Goal: Task Accomplishment & Management: Manage account settings

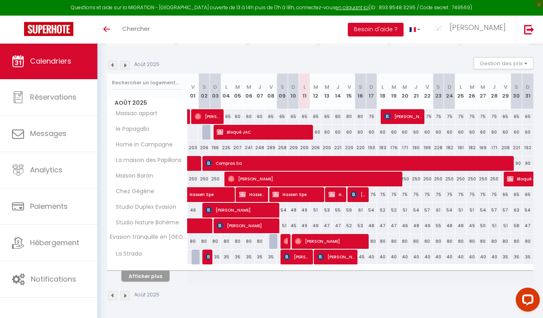
scroll to position [72, 0]
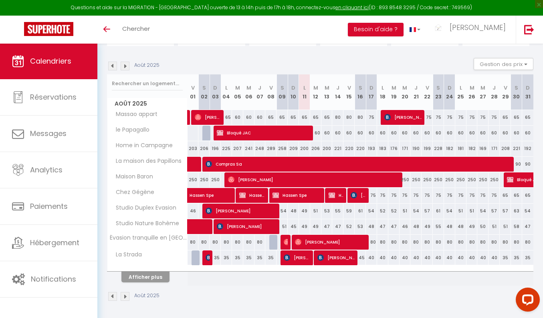
click at [286, 157] on span "Compras Sa" at bounding box center [358, 164] width 306 height 15
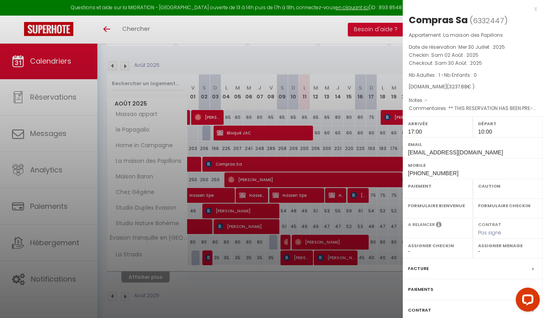
select select "OK"
select select "1"
select select "0"
select select "1"
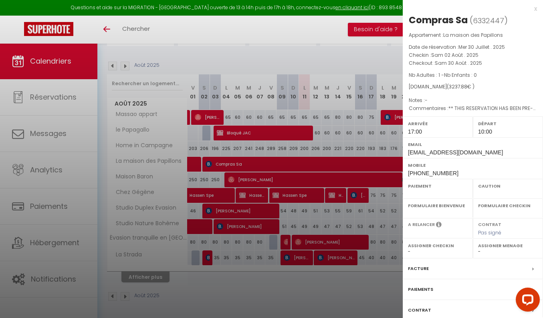
select select
select select "48887"
click at [278, 163] on div at bounding box center [271, 159] width 543 height 318
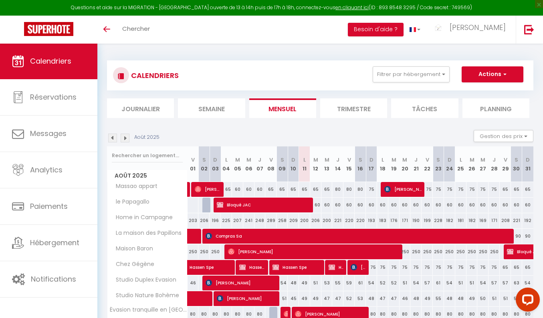
scroll to position [0, 0]
click at [80, 68] on link "Calendriers" at bounding box center [48, 61] width 97 height 36
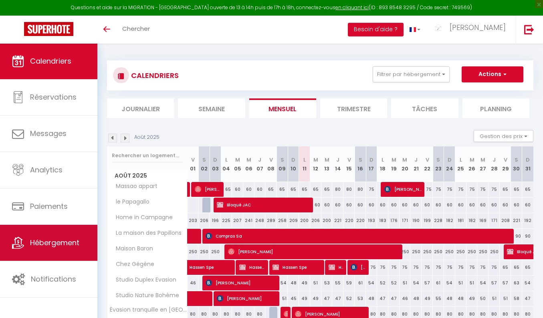
click at [31, 243] on span "Hébergement" at bounding box center [54, 243] width 49 height 10
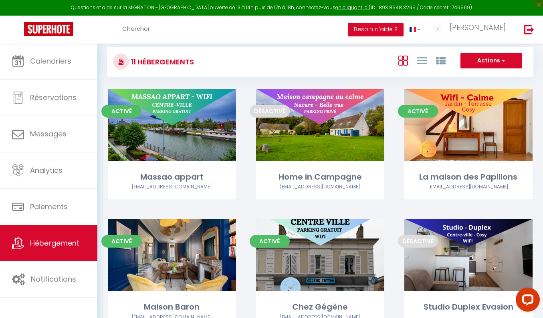
scroll to position [28, 0]
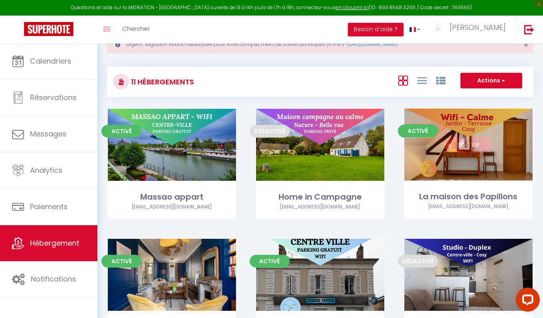
click at [473, 147] on link "Editer" at bounding box center [468, 145] width 48 height 16
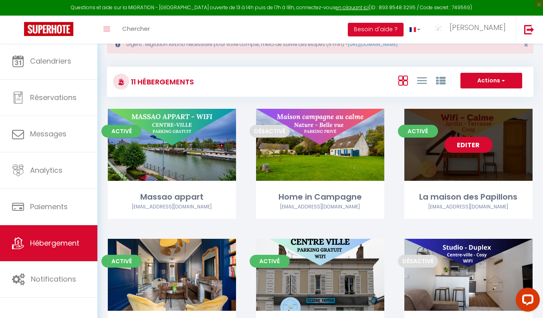
click at [459, 151] on link "Editer" at bounding box center [468, 145] width 48 height 16
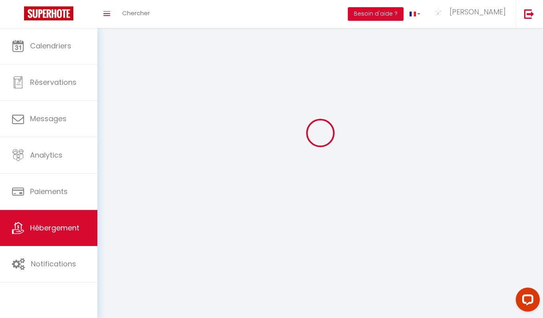
select select "1"
select select
select select "28"
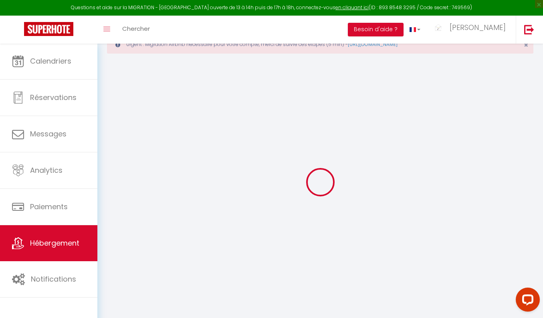
select select
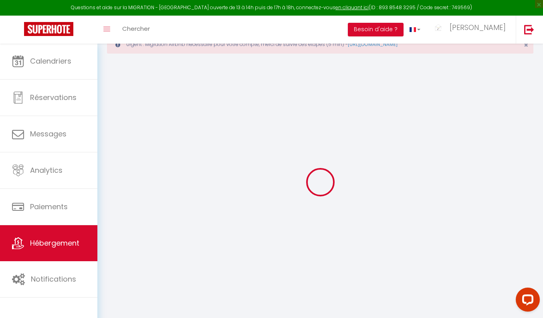
select select
checkbox input "false"
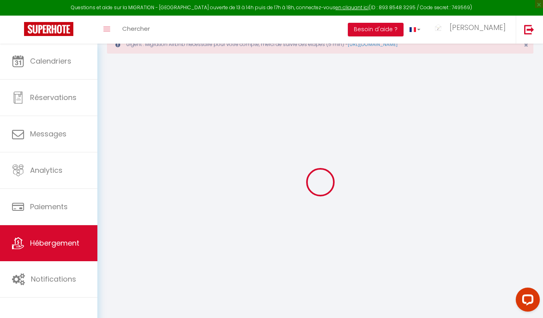
select select
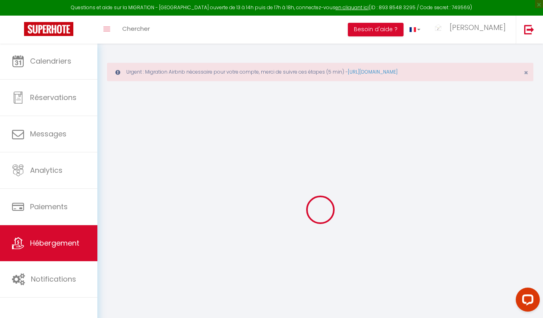
select select
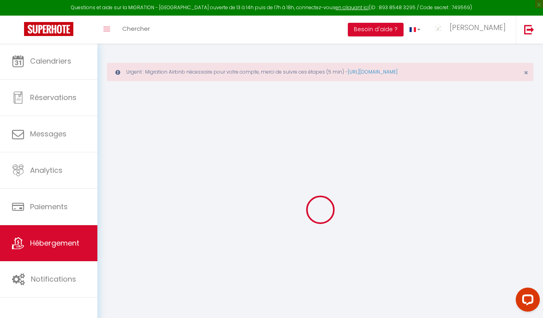
select select
checkbox input "false"
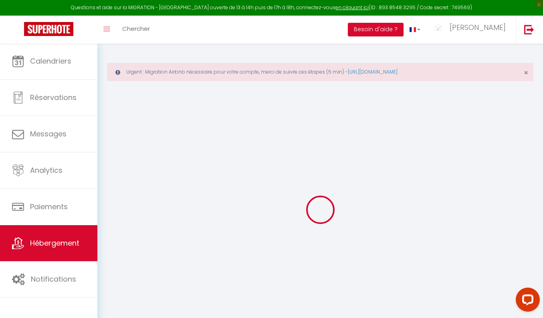
select select
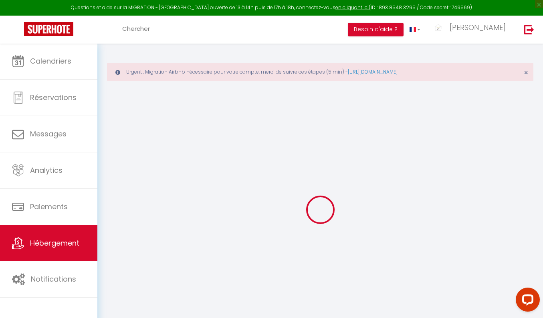
select select
checkbox input "false"
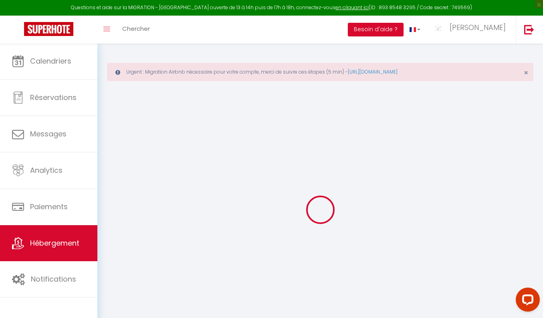
checkbox input "false"
select select
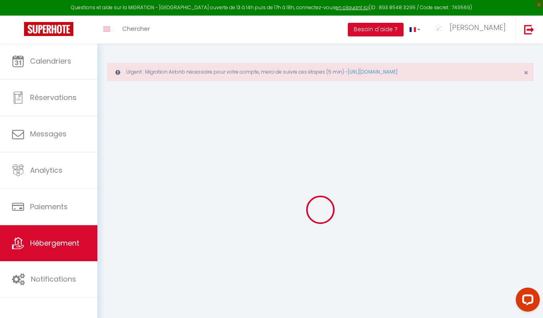
select select
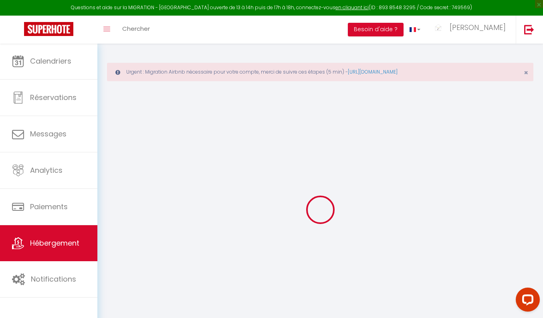
checkbox input "false"
select select
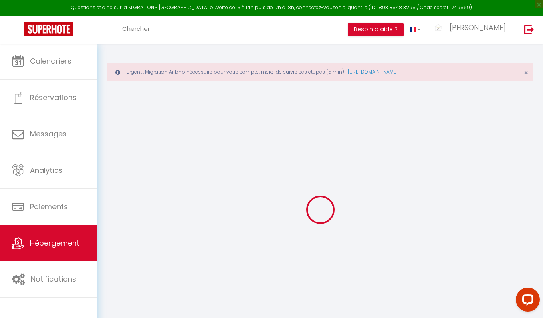
select select
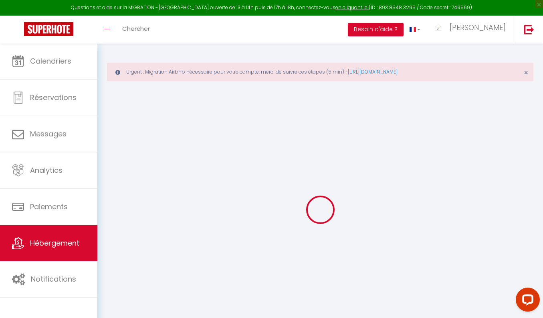
select select
checkbox input "false"
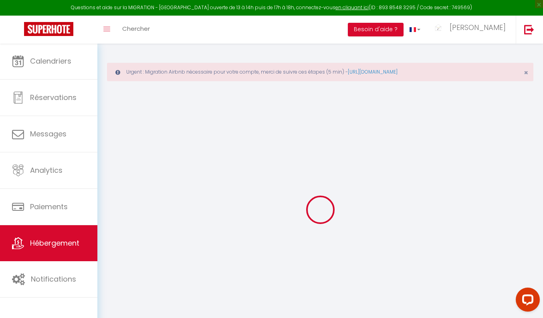
checkbox input "false"
select select
type input "La maison des Papillons"
type input "[PERSON_NAME]"
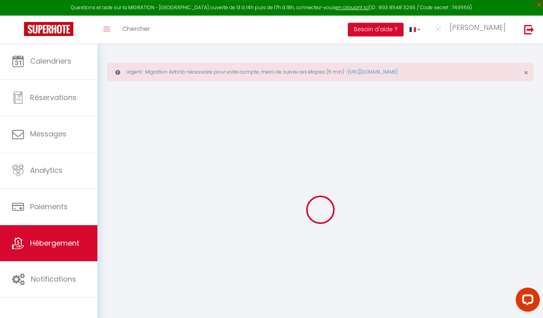
type input "Bettinelli"
select select "houses"
select select "6"
select select "3"
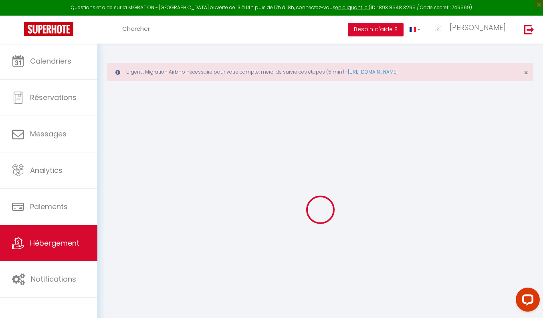
type input "100"
type input "12"
type input "100"
type input "1.18"
type input "250"
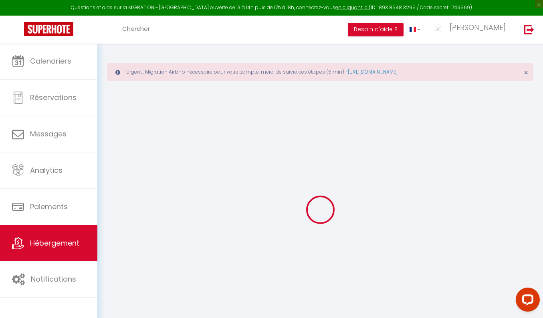
select select
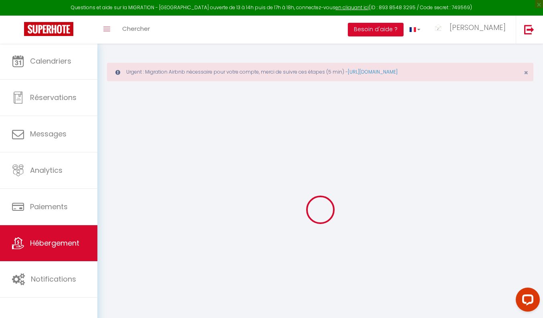
type input "Nargis"
type input "45210"
type input "Nargis"
type input "[EMAIL_ADDRESS][DOMAIN_NAME]"
select select "11659"
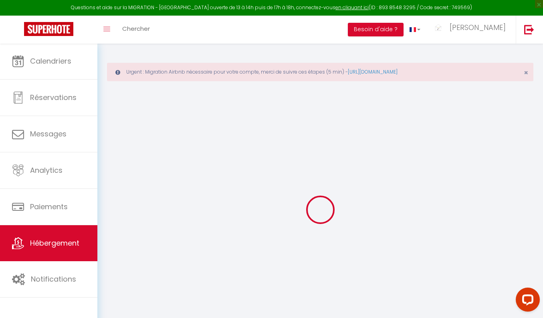
checkbox input "true"
checkbox input "false"
type input "25"
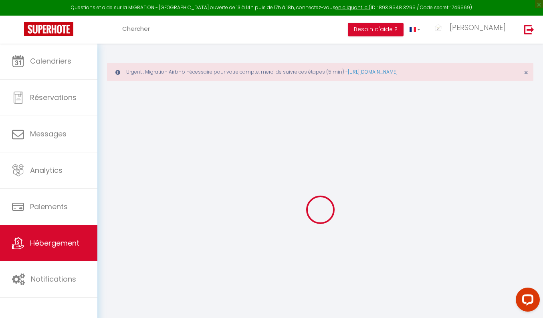
type input "99"
type input "0"
select select "+ 18 %"
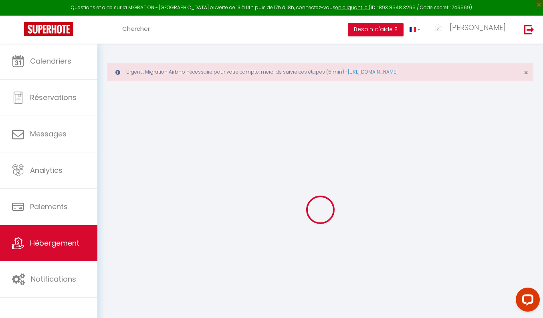
select select "+ 21 %"
select select "+ 10 %"
checkbox input "true"
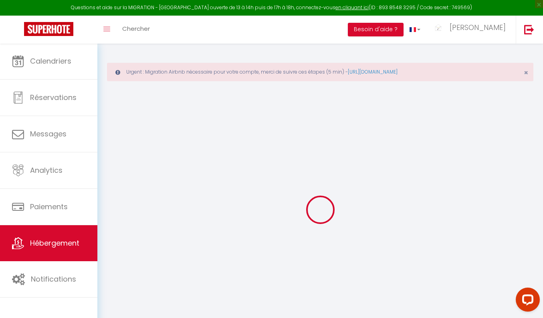
checkbox input "false"
select select "4527-1086030870421470016"
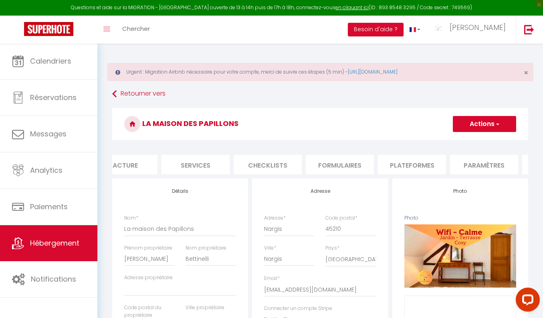
scroll to position [0, 298]
click at [306, 162] on li "Plateformes" at bounding box center [281, 165] width 68 height 20
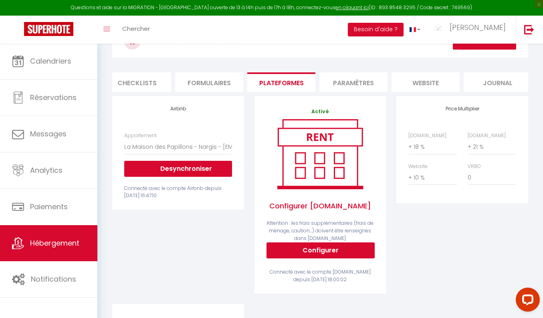
scroll to position [82, 0]
click at [199, 157] on div "Appartement La Maison des Papillons - Nargis - contact@casa-feliz-conciergerie.…" at bounding box center [177, 154] width 107 height 45
click at [199, 167] on button "Desynchroniser" at bounding box center [177, 169] width 107 height 16
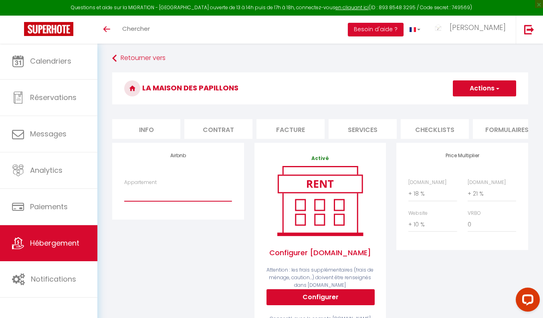
select select "4527-1086030870421470016"
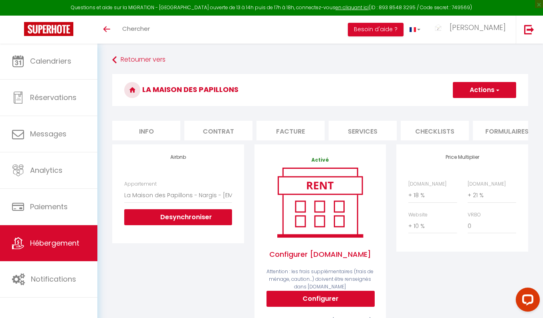
click at [478, 94] on button "Actions" at bounding box center [483, 90] width 63 height 16
click at [474, 107] on link "Enregistrer" at bounding box center [483, 108] width 63 height 10
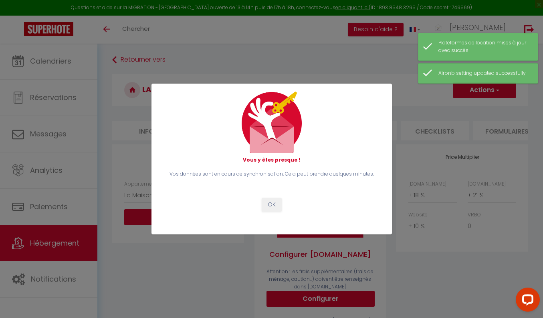
click at [274, 202] on button "OK" at bounding box center [271, 205] width 20 height 14
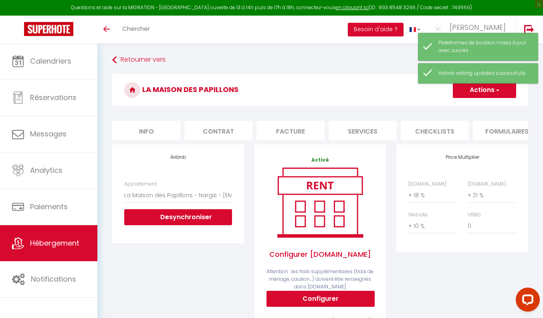
click at [137, 134] on li "Info" at bounding box center [146, 131] width 68 height 20
checkbox input "true"
checkbox input "false"
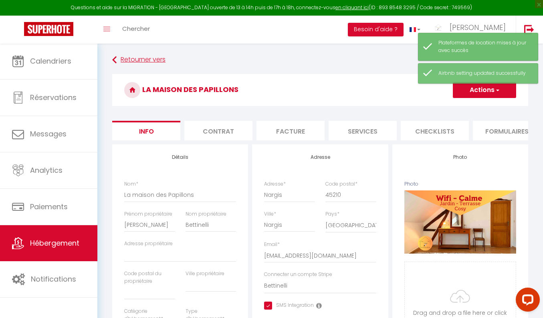
click at [113, 59] on icon at bounding box center [114, 60] width 4 height 14
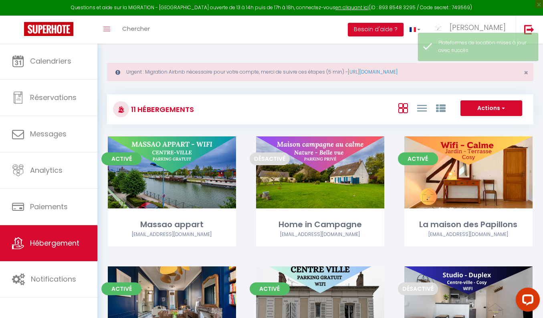
click at [120, 72] on icon at bounding box center [117, 73] width 5 height 6
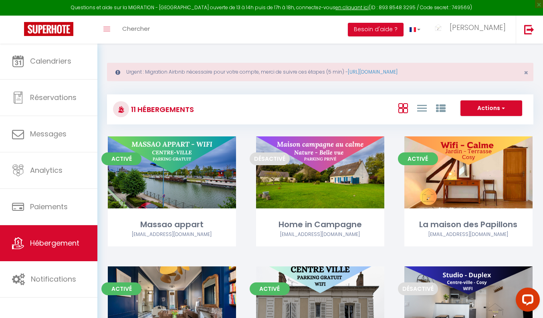
click at [117, 73] on icon at bounding box center [117, 73] width 5 height 6
click at [159, 72] on div "Urgent : Migration Airbnb nécessaire pour votre compte, merci de suivre ces éta…" at bounding box center [320, 72] width 426 height 18
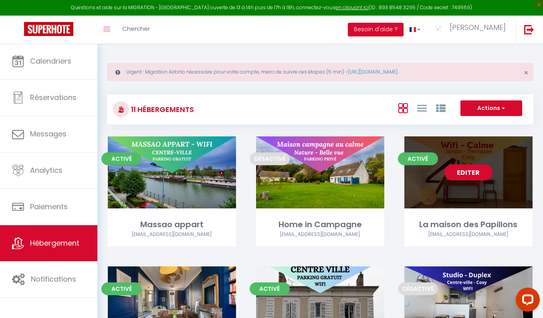
click at [456, 167] on link "Editer" at bounding box center [468, 173] width 48 height 16
select select "3"
select select "2"
select select "1"
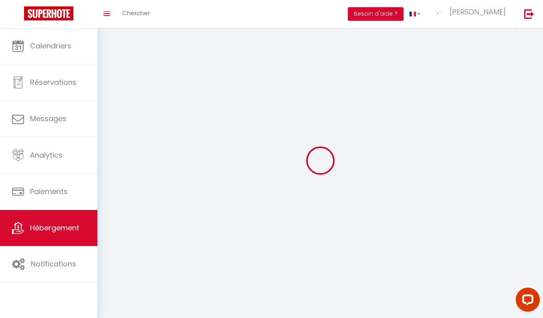
select select
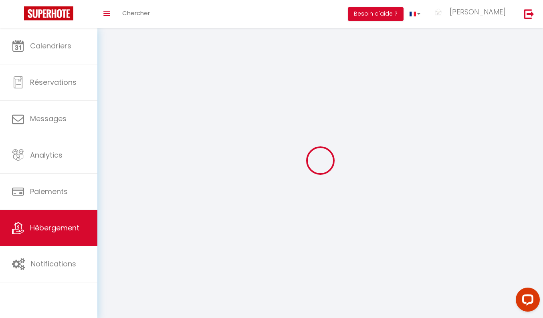
select select
checkbox input "false"
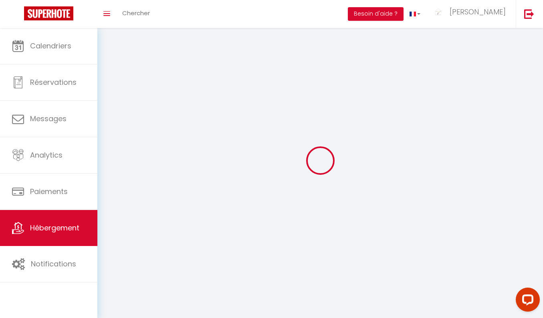
checkbox input "false"
select select
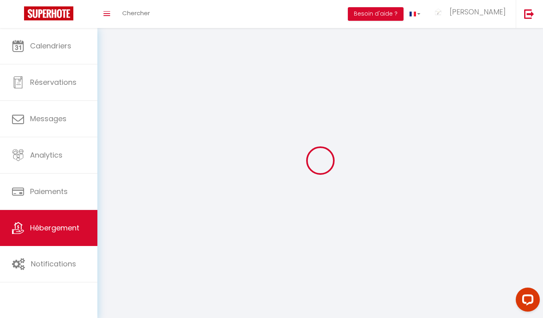
select select
checkbox input "false"
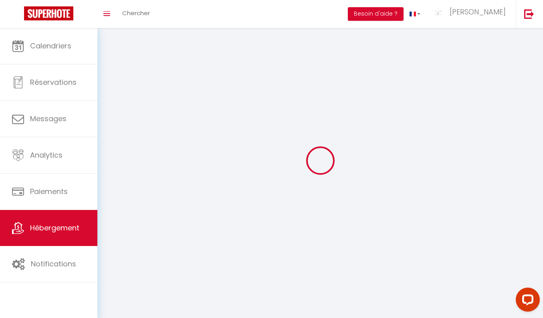
checkbox input "false"
select select
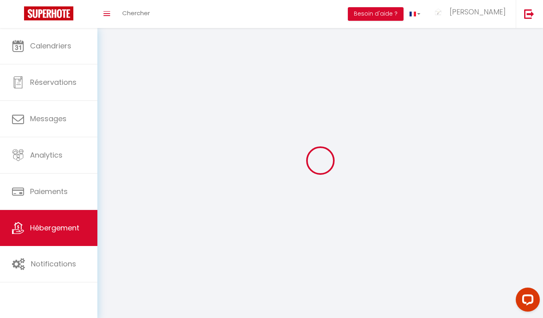
select select "1"
select select
select select "28"
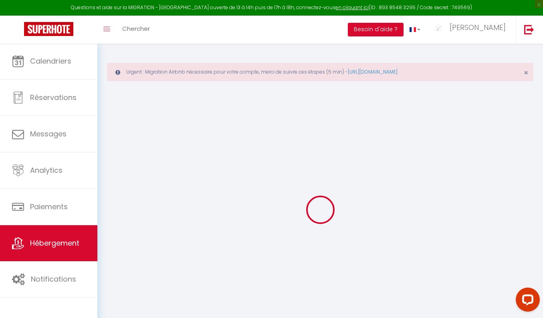
select select
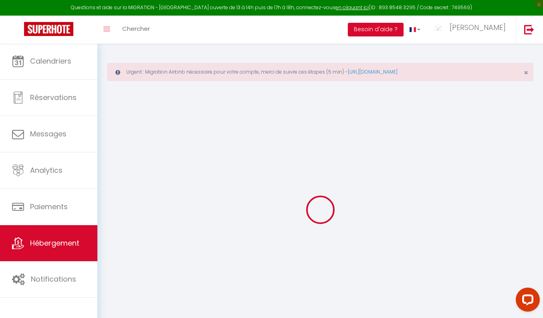
select select
checkbox input "false"
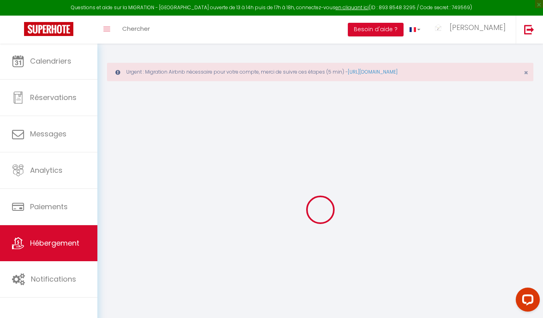
select select
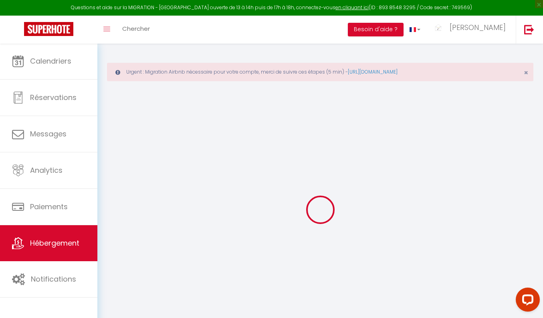
select select
checkbox input "false"
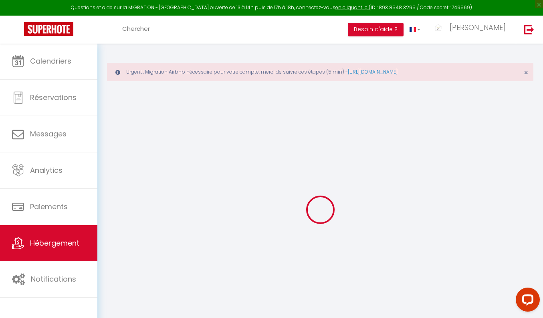
checkbox input "false"
select select
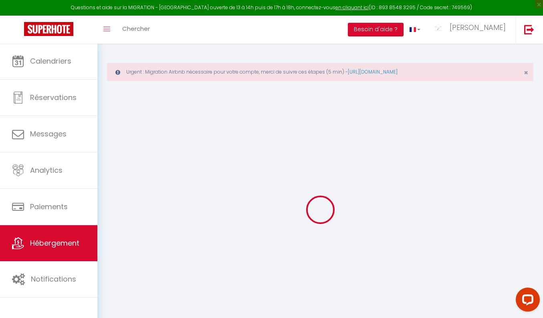
select select
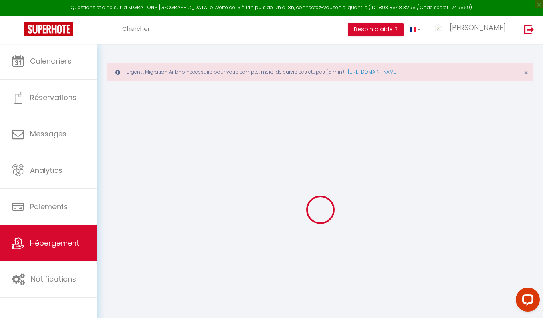
checkbox input "false"
select select
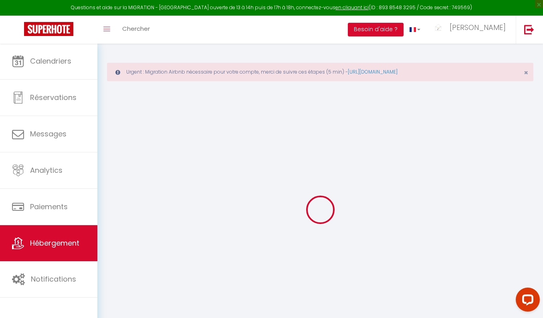
select select
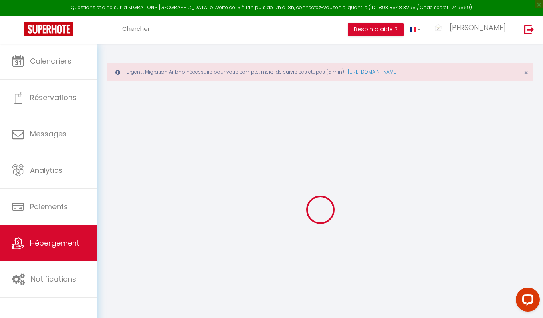
select select
checkbox input "false"
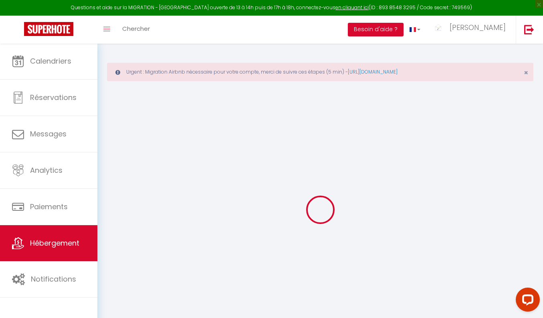
checkbox input "false"
select select
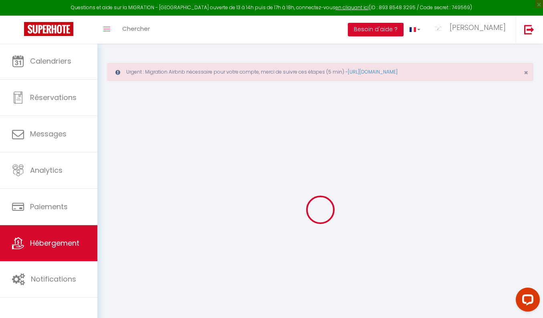
select select
checkbox input "false"
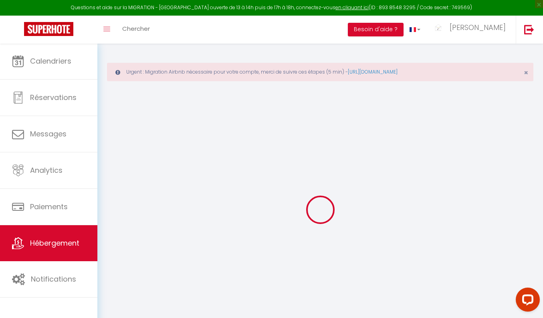
checkbox input "false"
select select
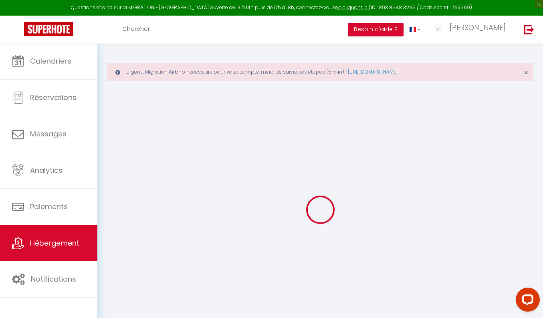
select select
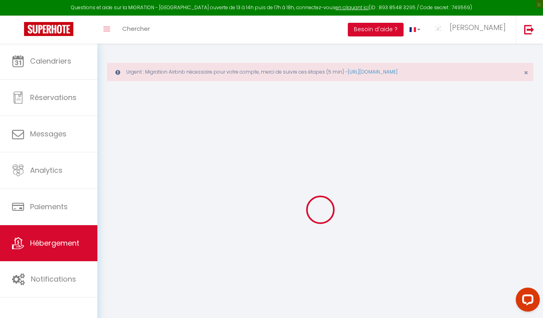
select select
checkbox input "false"
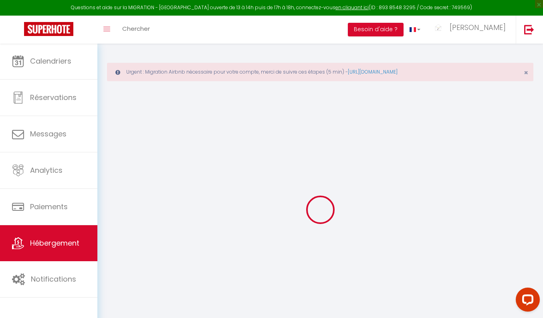
select select
type input "La maison des Papillons"
type input "[PERSON_NAME]"
type input "Bettinelli"
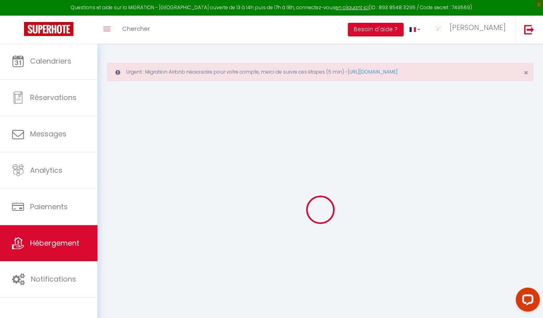
select select "houses"
select select "6"
select select "3"
type input "100"
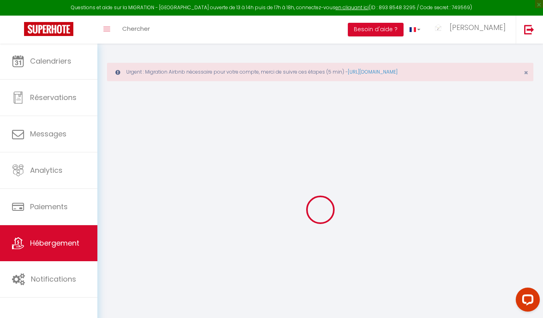
type input "12"
type input "100"
type input "1.18"
type input "250"
select select
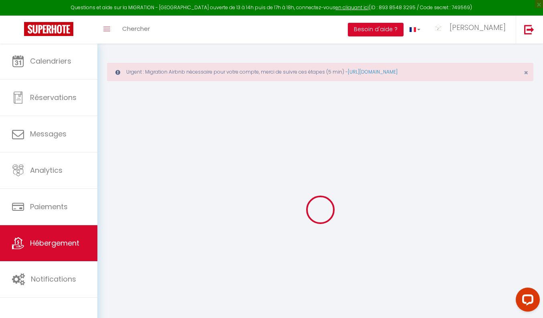
select select
type input "Nargis"
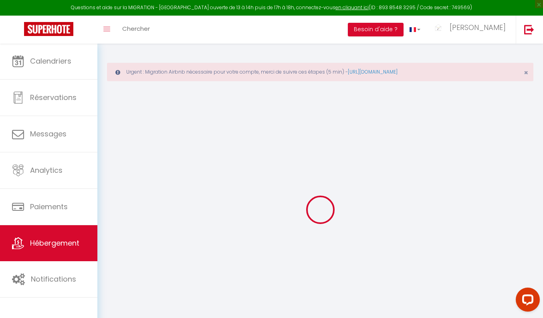
type input "45210"
type input "Nargis"
type input "[EMAIL_ADDRESS][DOMAIN_NAME]"
select select "11659"
checkbox input "true"
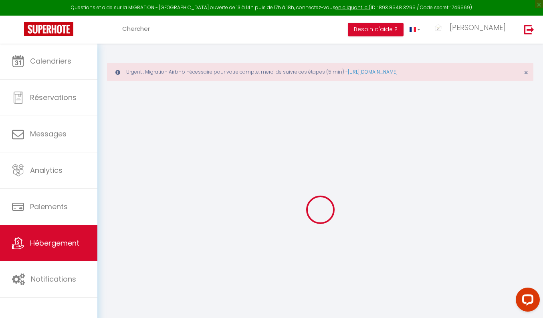
checkbox input "true"
checkbox input "false"
type input "25"
type input "99"
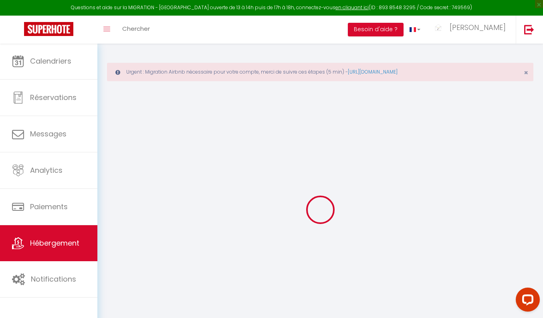
type input "0"
select select
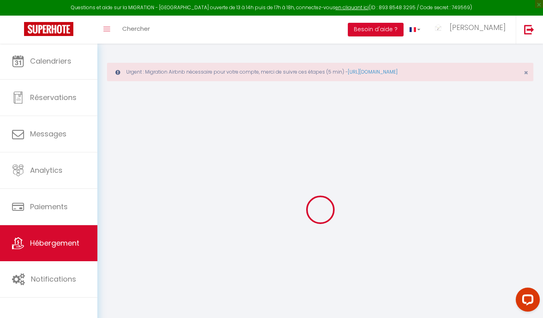
select select
checkbox input "true"
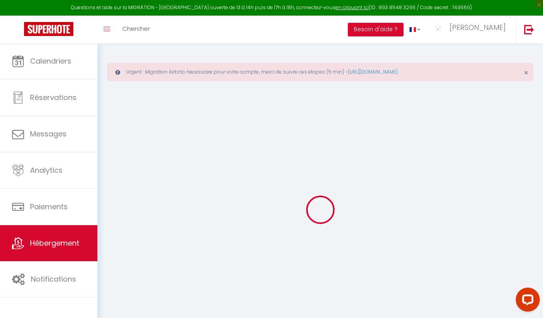
checkbox input "true"
checkbox input "false"
select select "+ 18 %"
select select "+ 21 %"
select select "+ 10 %"
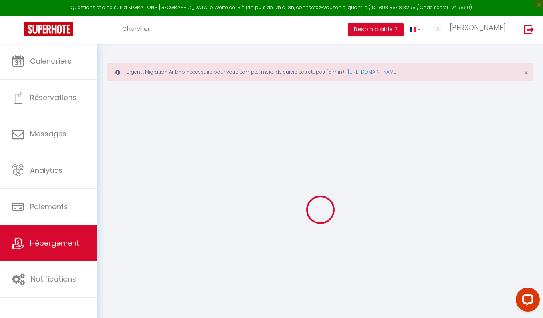
select select "17:00"
select select "18:00"
select select "10:00"
select select "30"
select select "120"
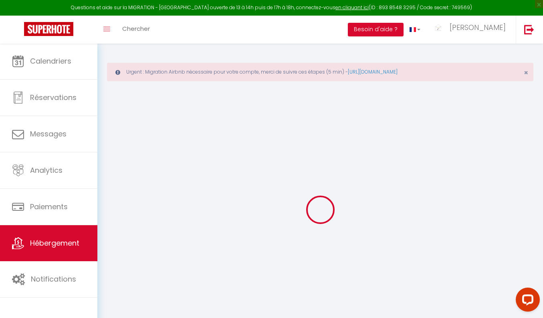
checkbox input "true"
checkbox input "false"
checkbox input "true"
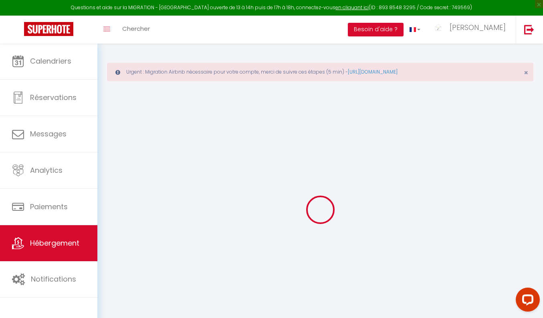
checkbox input "true"
checkbox input "false"
select select "4527-1086030870421470016"
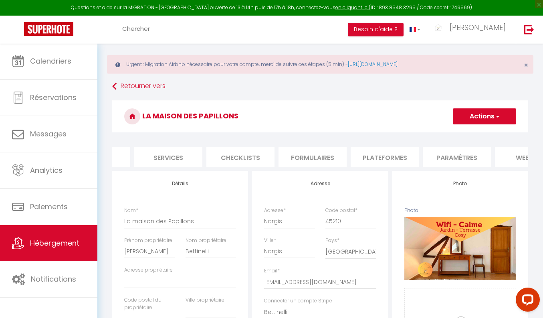
scroll to position [0, 223]
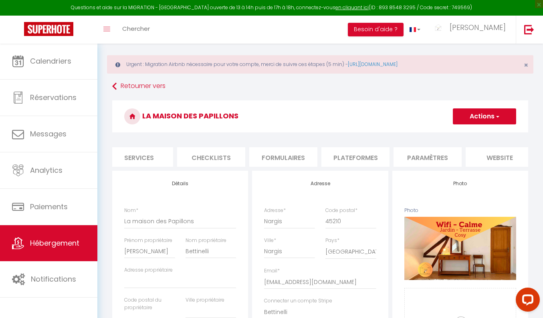
click at [338, 152] on li "Plateformes" at bounding box center [355, 157] width 68 height 20
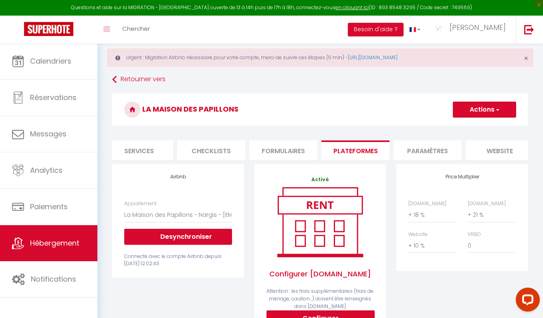
scroll to position [14, 0]
click at [115, 80] on icon at bounding box center [114, 79] width 4 height 14
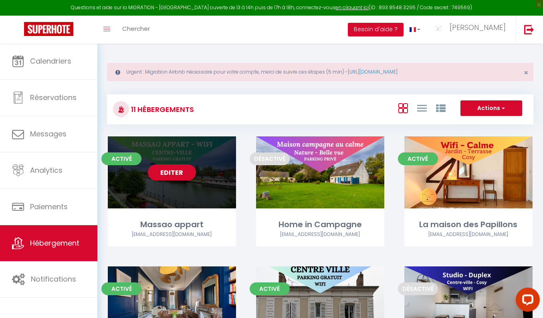
click at [178, 177] on link "Editer" at bounding box center [172, 173] width 48 height 16
click at [167, 172] on link "Editer" at bounding box center [172, 173] width 48 height 16
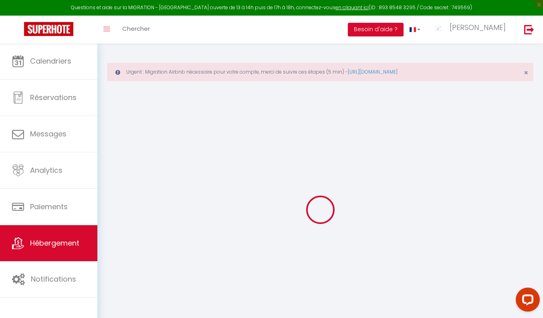
select select "+ 18 %"
select select "+ 21 %"
select select "+ 10 %"
checkbox input "true"
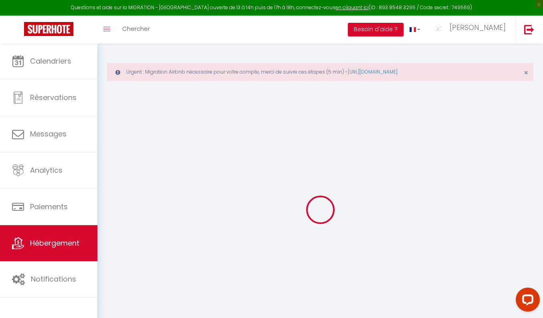
checkbox input "true"
checkbox input "false"
checkbox input "true"
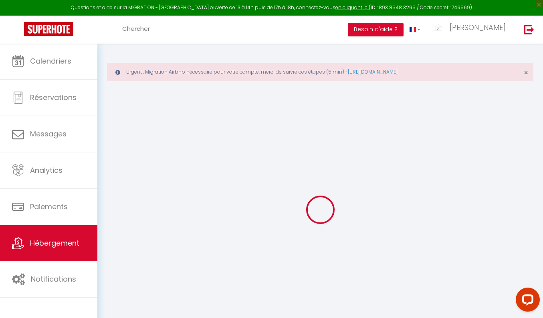
checkbox input "false"
select select "4527-1229830847757894429"
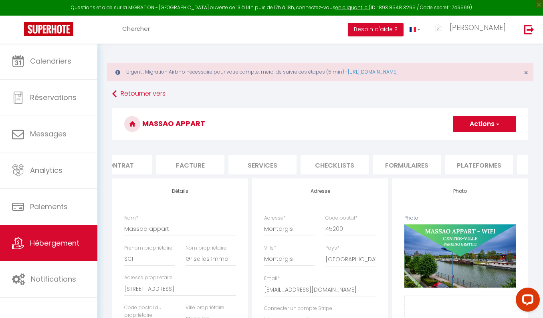
scroll to position [0, 246]
click at [350, 161] on li "Plateformes" at bounding box center [333, 165] width 68 height 20
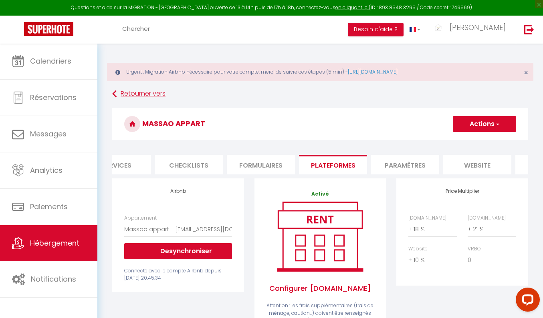
click at [113, 94] on icon at bounding box center [114, 94] width 4 height 14
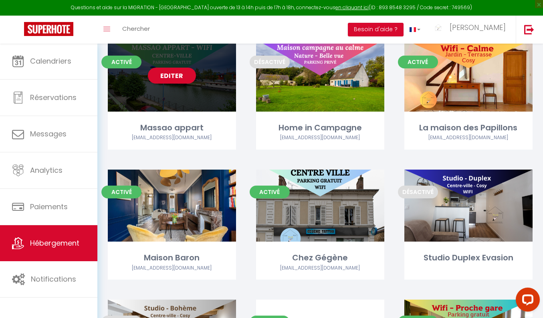
scroll to position [98, 0]
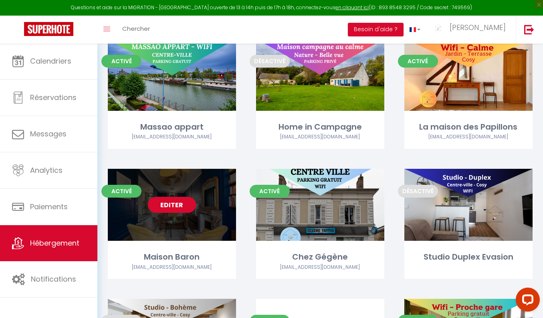
click at [167, 199] on link "Editer" at bounding box center [172, 205] width 48 height 16
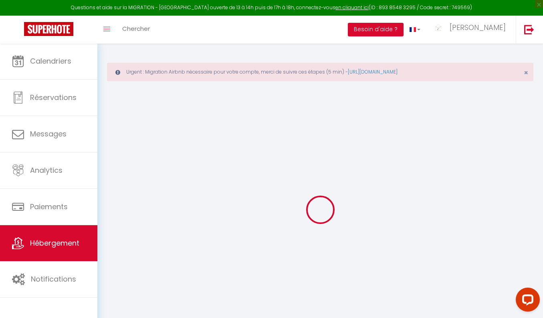
select select
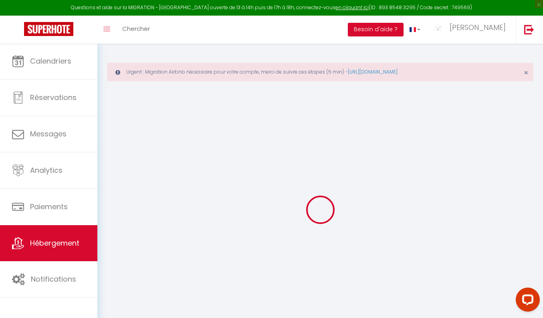
select select
checkbox input "false"
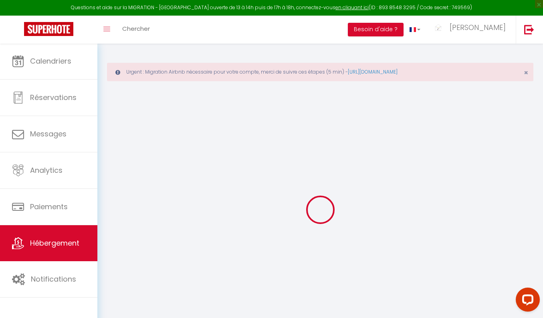
select select
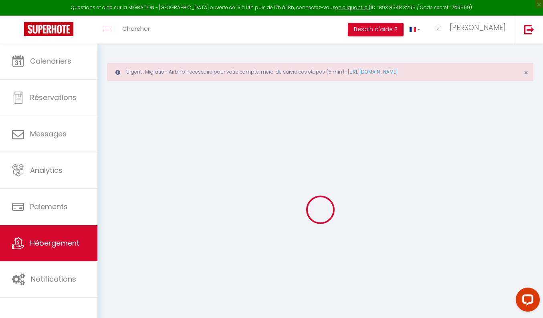
select select
checkbox input "false"
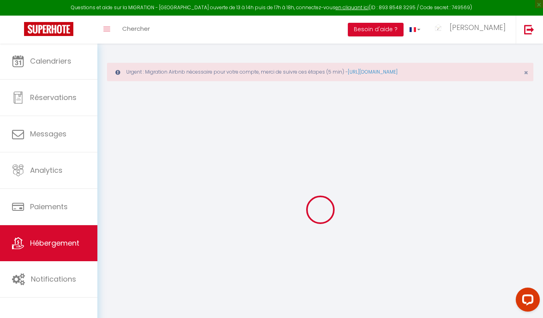
checkbox input "false"
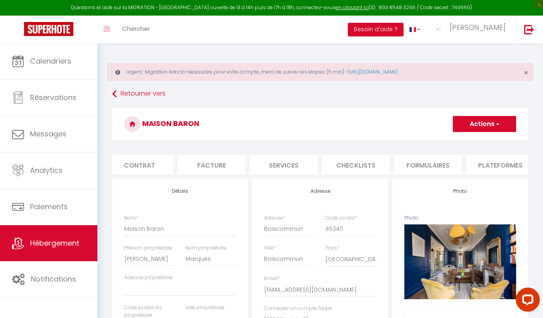
scroll to position [0, 79]
click at [485, 157] on li "Plateformes" at bounding box center [499, 165] width 68 height 20
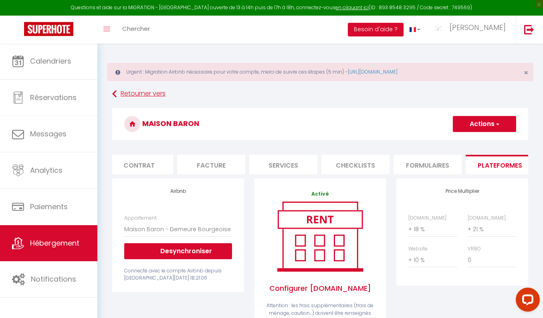
click at [137, 97] on link "Retourner vers" at bounding box center [320, 94] width 416 height 14
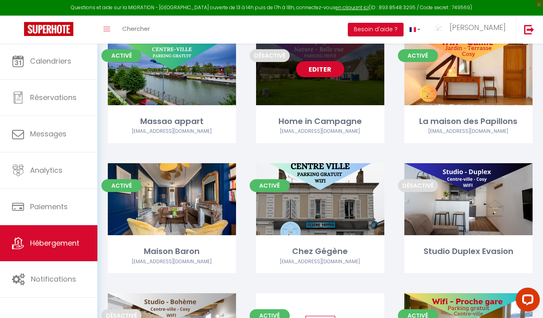
scroll to position [111, 0]
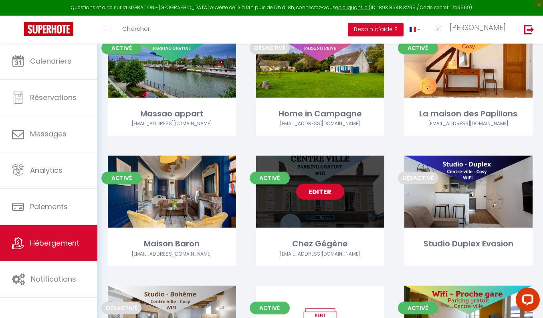
click at [311, 190] on link "Editer" at bounding box center [320, 192] width 48 height 16
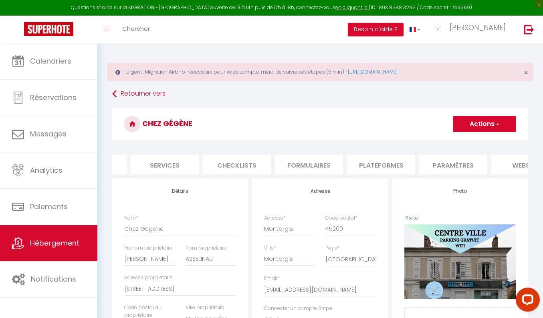
scroll to position [4, 0]
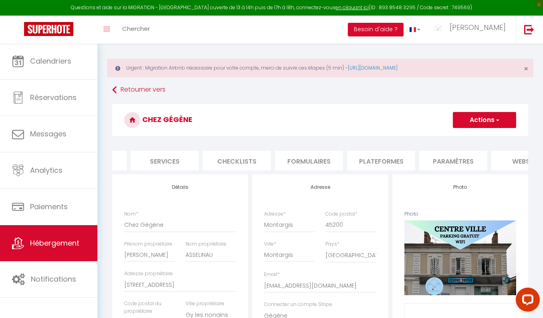
click at [379, 153] on li "Plateformes" at bounding box center [381, 161] width 68 height 20
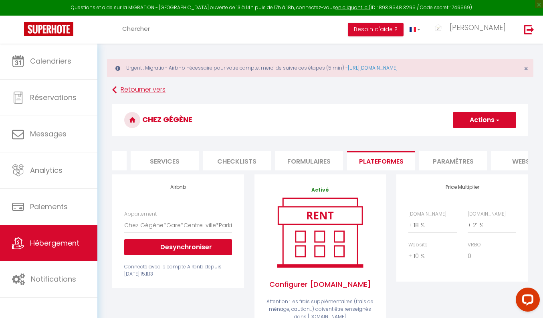
click at [129, 91] on link "Retourner vers" at bounding box center [320, 90] width 416 height 14
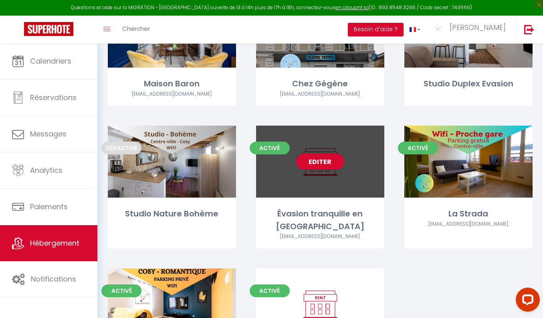
scroll to position [271, 0]
click at [318, 163] on link "Editer" at bounding box center [320, 162] width 48 height 16
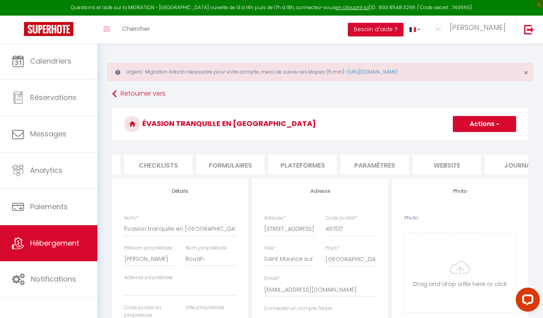
scroll to position [0, 301]
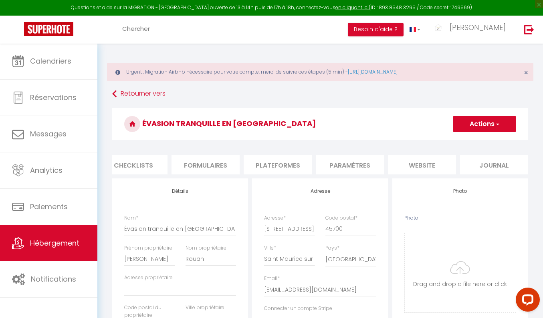
click at [277, 166] on li "Plateformes" at bounding box center [277, 165] width 68 height 20
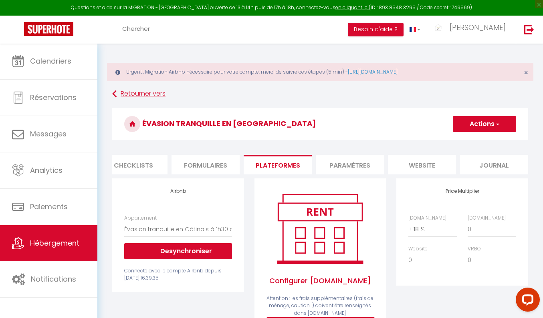
click at [123, 94] on link "Retourner vers" at bounding box center [320, 94] width 416 height 14
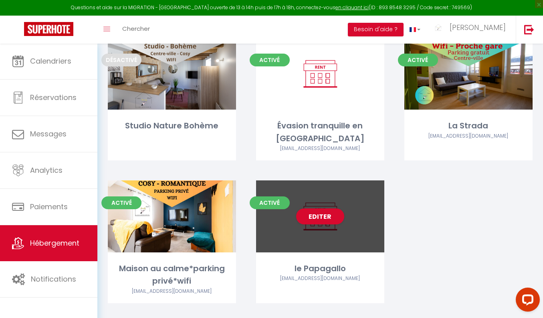
scroll to position [359, 0]
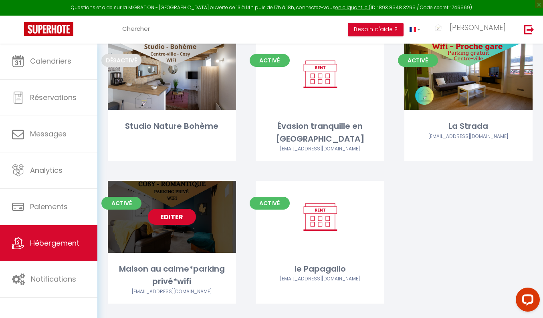
click at [161, 209] on link "Editer" at bounding box center [172, 217] width 48 height 16
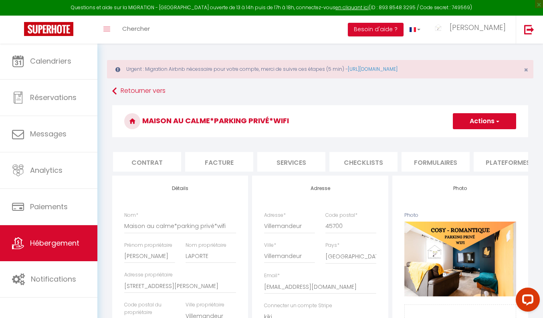
scroll to position [0, 71]
click at [484, 161] on li "Plateformes" at bounding box center [508, 162] width 68 height 20
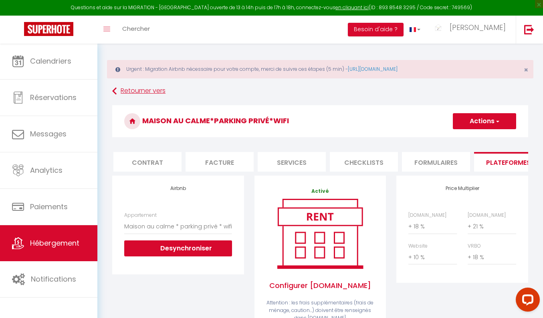
click at [123, 93] on link "Retourner vers" at bounding box center [320, 91] width 416 height 14
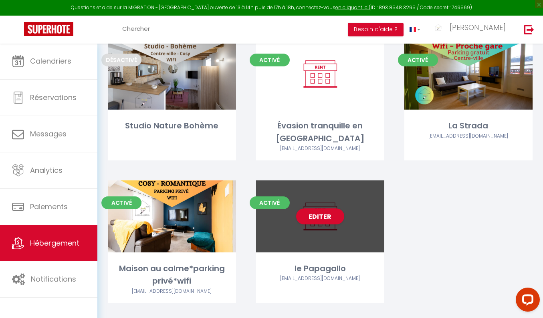
scroll to position [359, 0]
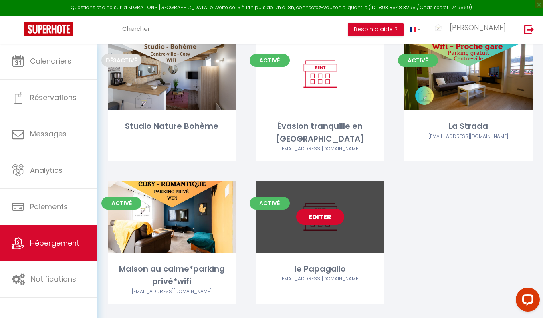
click at [308, 209] on link "Editer" at bounding box center [320, 217] width 48 height 16
click at [311, 209] on link "Editer" at bounding box center [320, 217] width 48 height 16
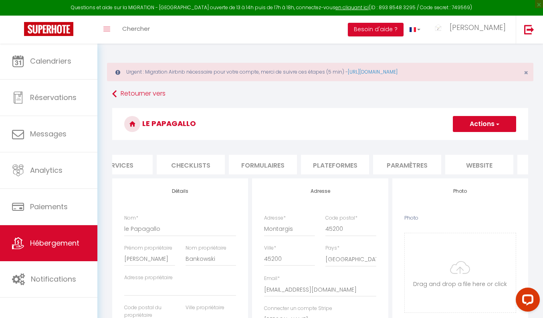
click at [348, 163] on li "Plateformes" at bounding box center [335, 165] width 68 height 20
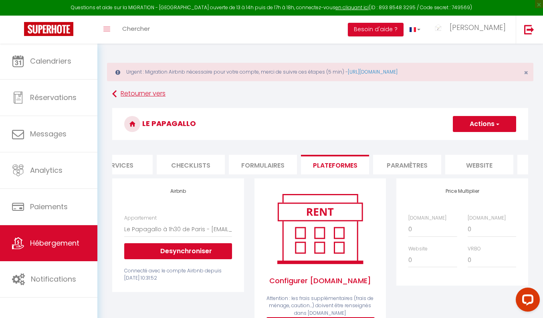
click at [130, 96] on link "Retourner vers" at bounding box center [320, 94] width 416 height 14
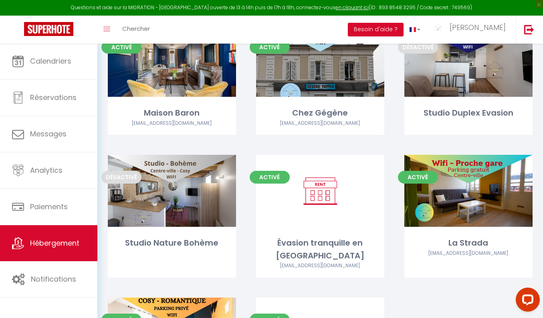
scroll to position [241, 0]
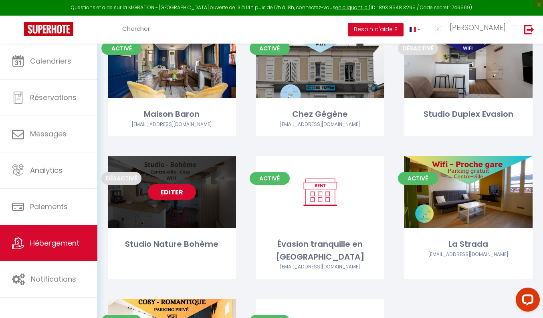
click at [163, 191] on link "Editer" at bounding box center [172, 192] width 48 height 16
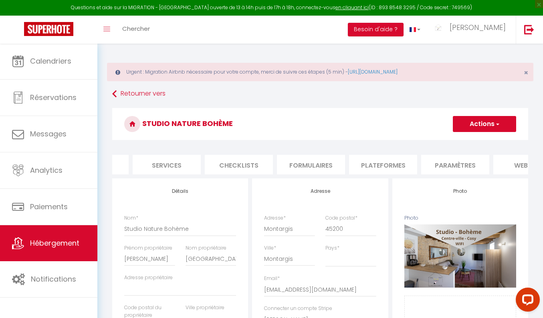
scroll to position [0, 238]
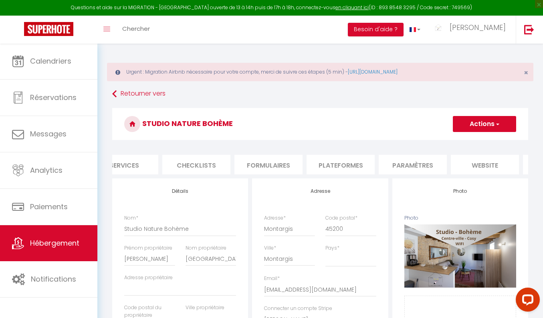
click at [323, 161] on li "Plateformes" at bounding box center [340, 165] width 68 height 20
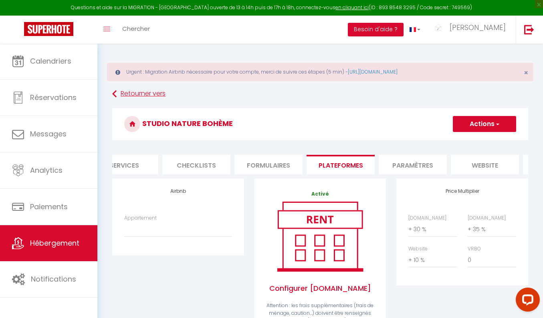
click at [125, 96] on link "Retourner vers" at bounding box center [320, 94] width 416 height 14
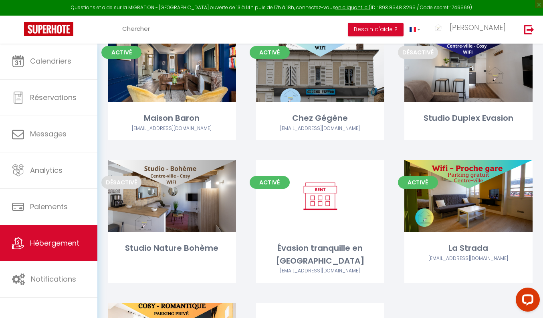
scroll to position [331, 0]
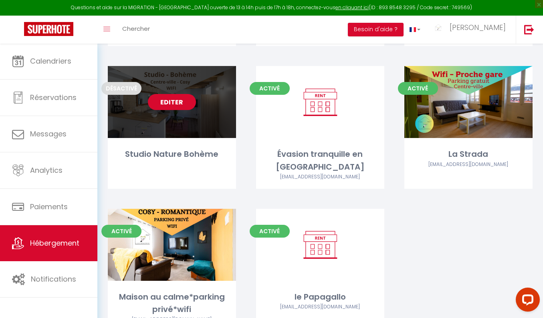
click at [185, 102] on link "Editer" at bounding box center [172, 102] width 48 height 16
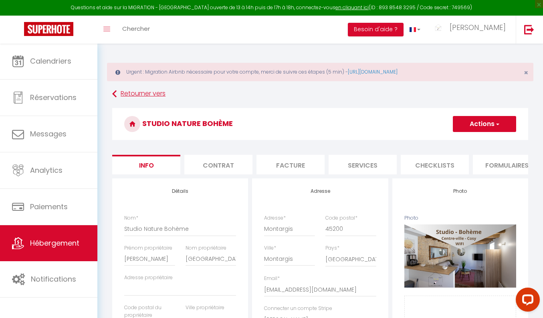
click at [156, 91] on link "Retourner vers" at bounding box center [320, 94] width 416 height 14
